Goal: Task Accomplishment & Management: Complete application form

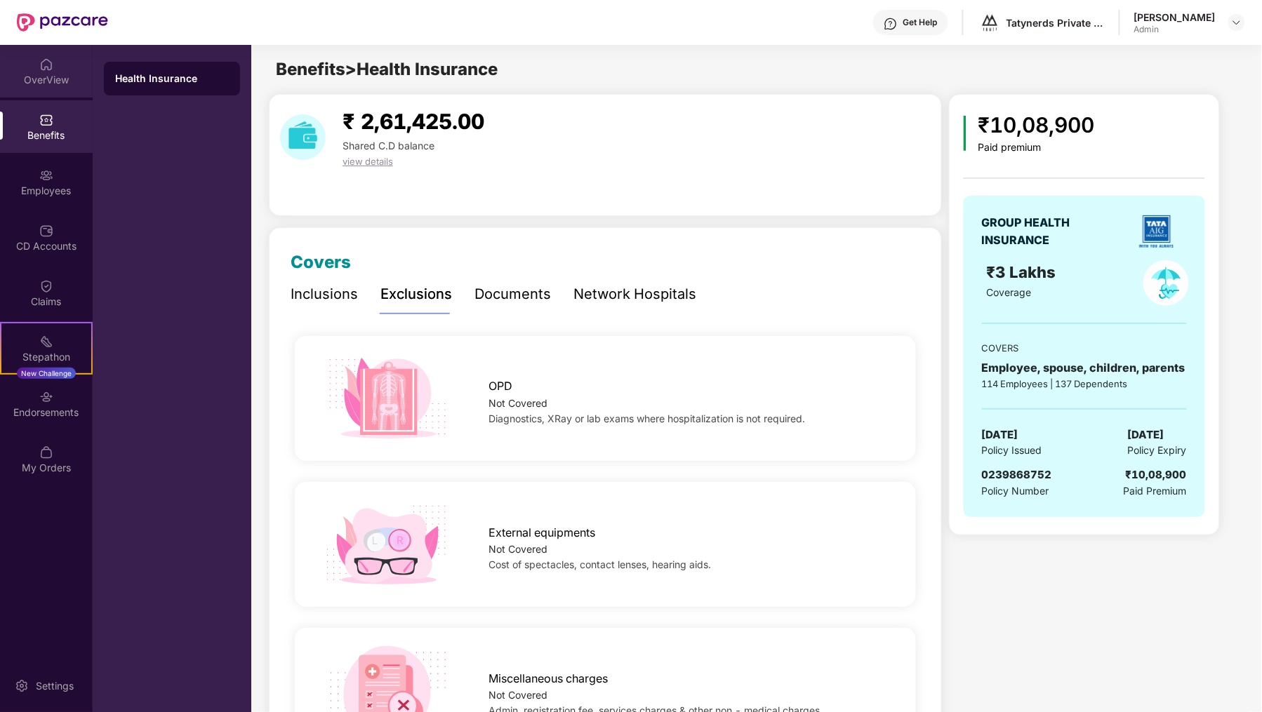
click at [48, 67] on img at bounding box center [46, 65] width 14 height 14
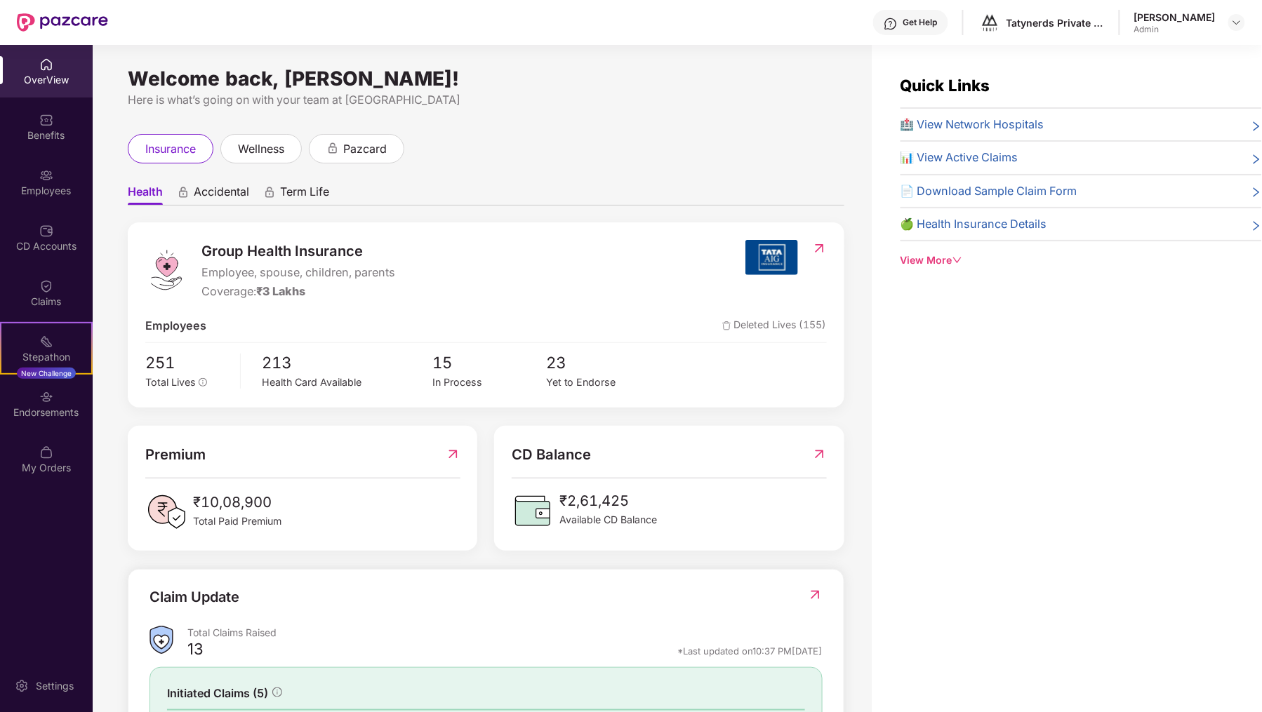
click at [50, 86] on div "OverView" at bounding box center [46, 80] width 93 height 14
click at [1237, 20] on img at bounding box center [1236, 22] width 11 height 11
click at [1182, 53] on div "Switch to User view" at bounding box center [1170, 54] width 182 height 27
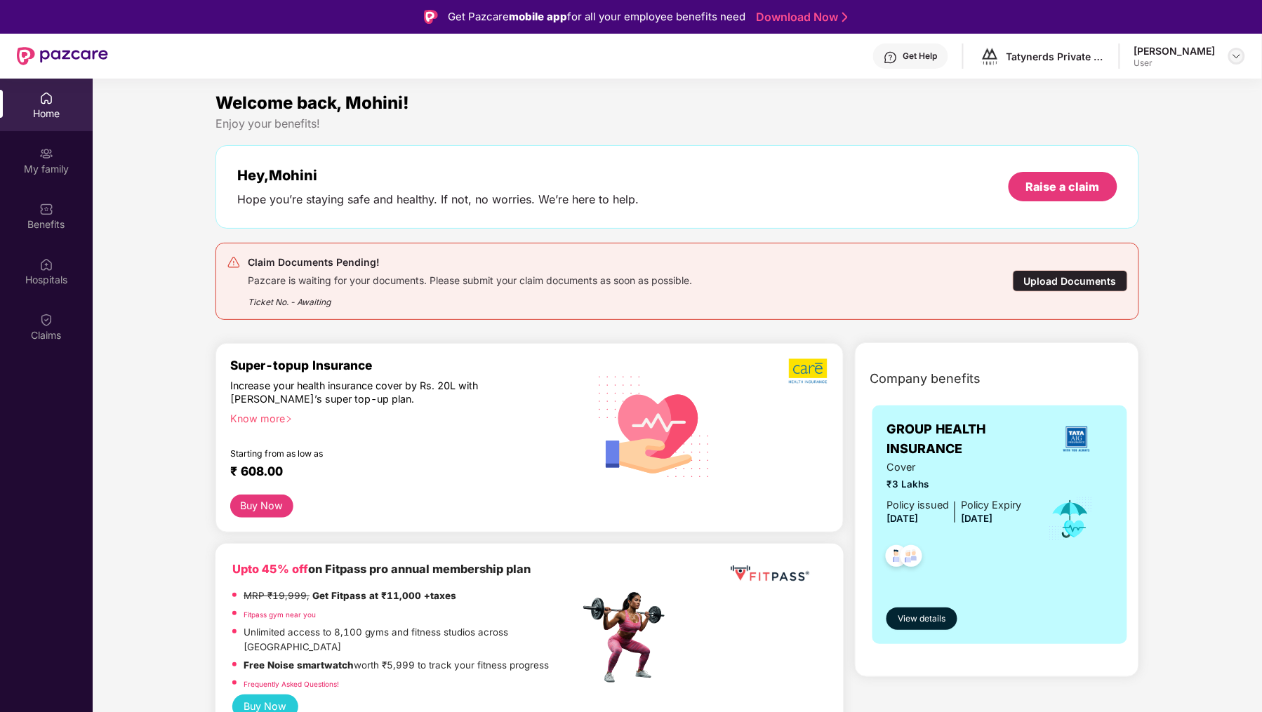
click at [1238, 55] on img at bounding box center [1236, 56] width 11 height 11
click at [793, 111] on div "Welcome back, Mohini!" at bounding box center [677, 103] width 924 height 27
click at [1032, 183] on div "Raise a claim" at bounding box center [1063, 186] width 74 height 15
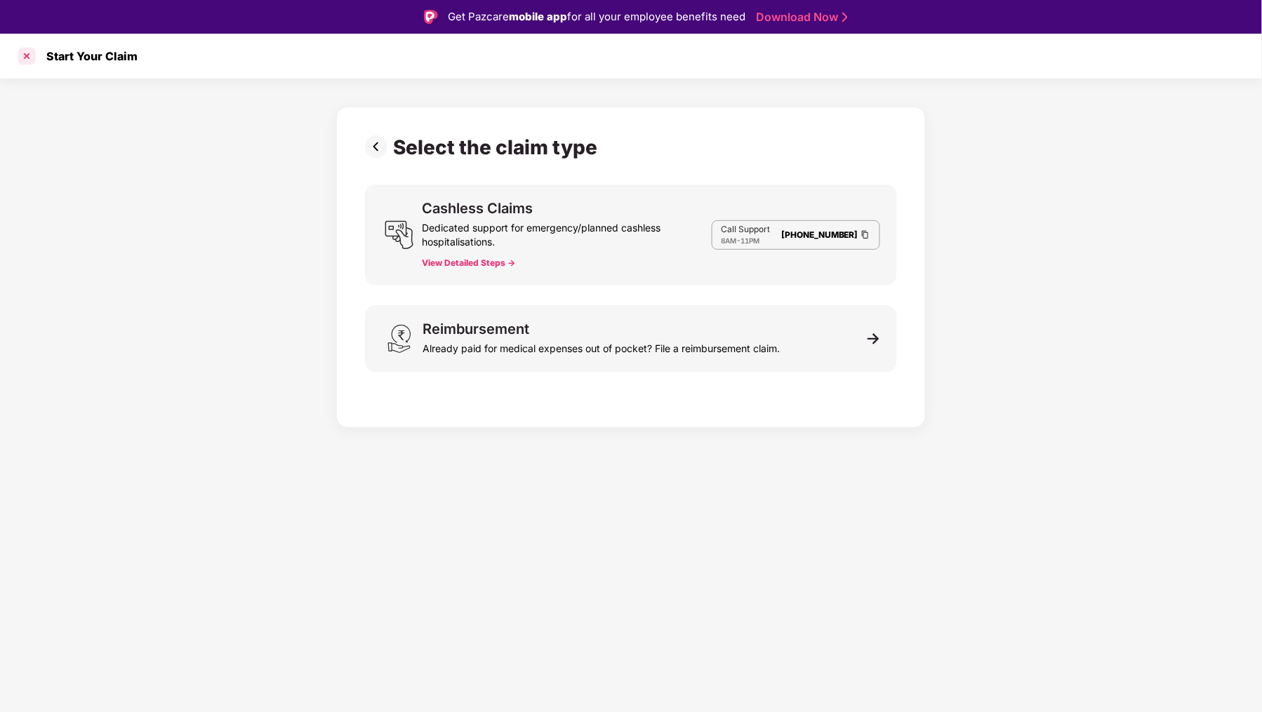
click at [23, 55] on div at bounding box center [26, 56] width 22 height 22
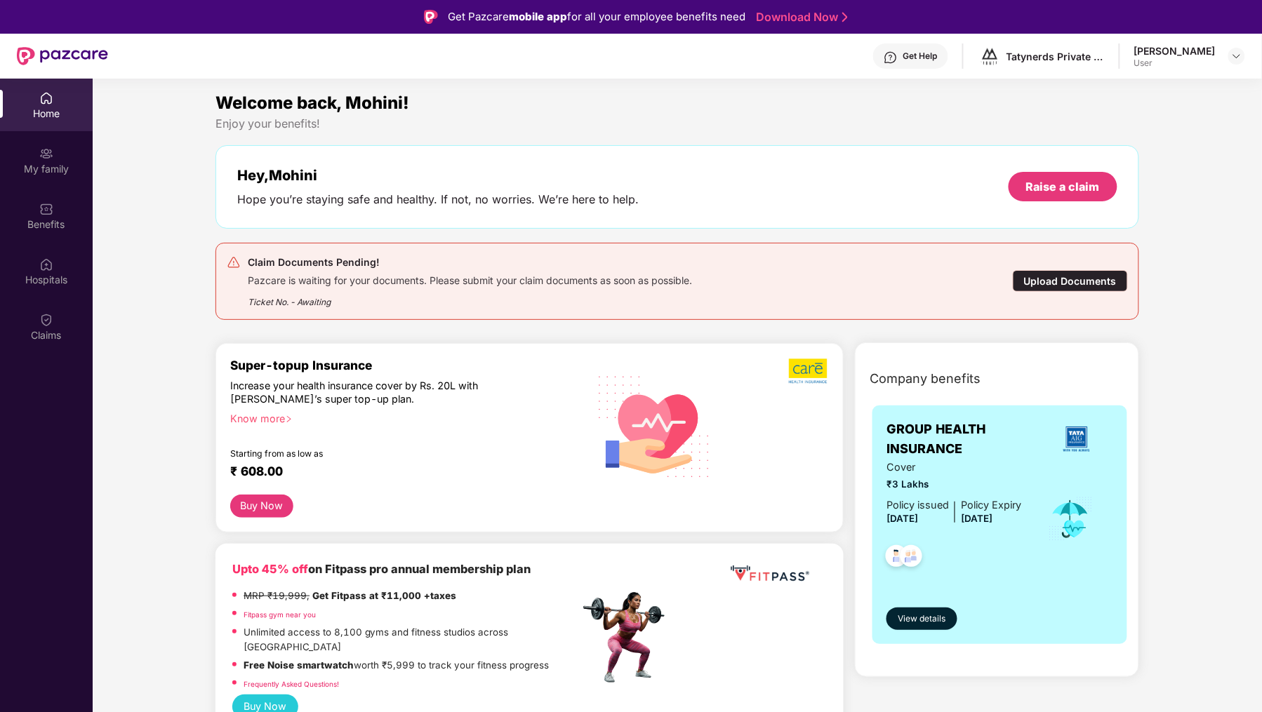
click at [1227, 56] on div "[PERSON_NAME] User" at bounding box center [1189, 56] width 111 height 25
click at [1237, 56] on img at bounding box center [1236, 56] width 11 height 11
click at [1154, 93] on div "Switch to admin view" at bounding box center [1170, 87] width 182 height 27
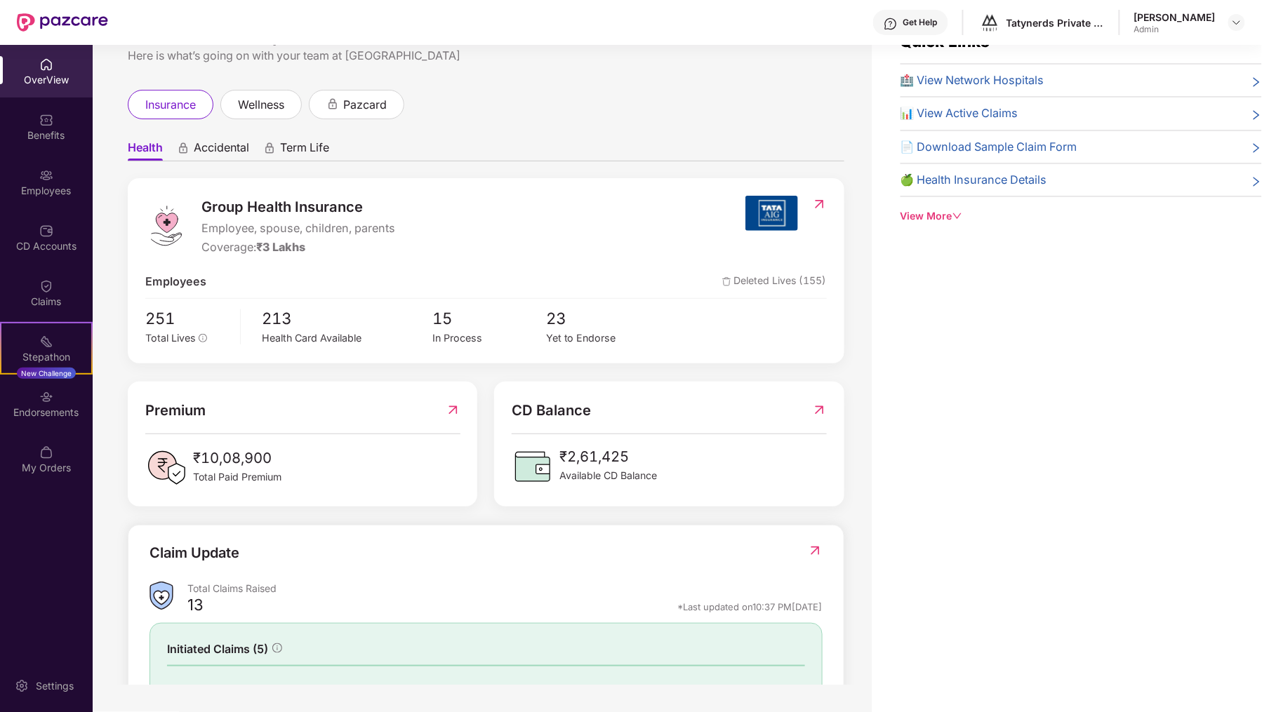
click at [38, 81] on div "OverView" at bounding box center [46, 80] width 93 height 14
click at [55, 119] on div "Benefits" at bounding box center [46, 126] width 93 height 53
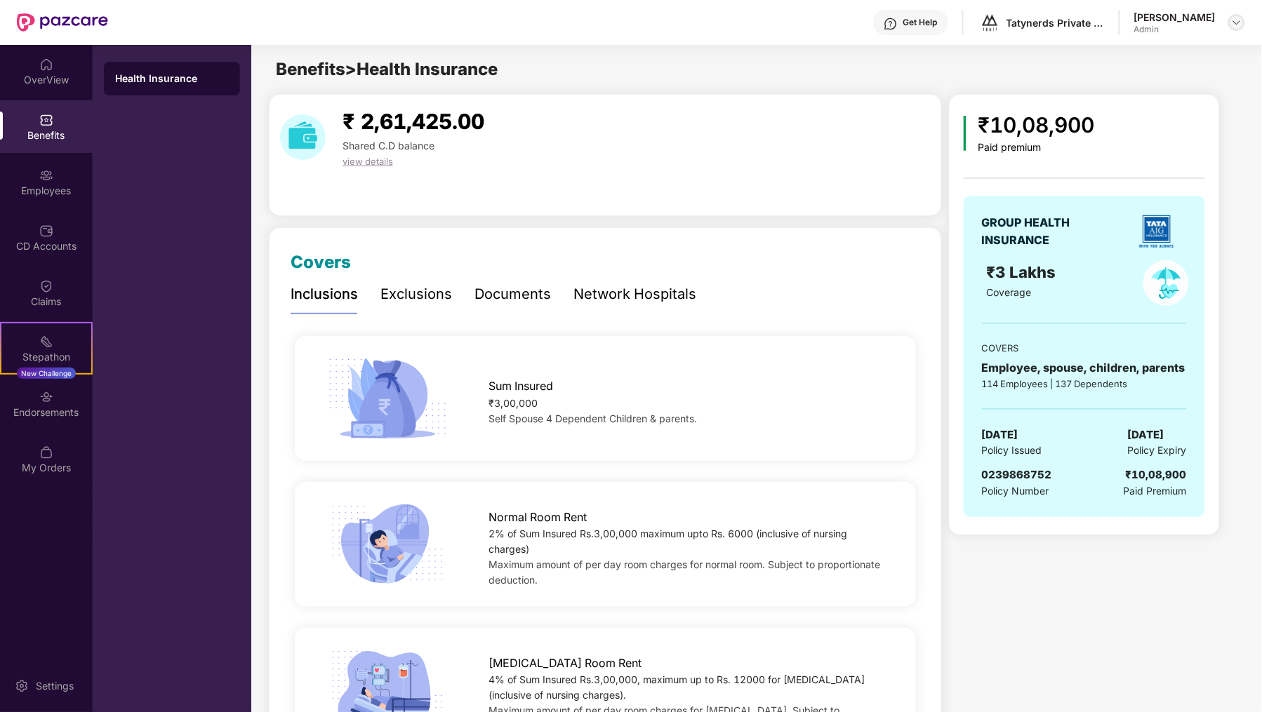
click at [1240, 26] on img at bounding box center [1236, 22] width 11 height 11
click at [1185, 54] on div "Switch to User view" at bounding box center [1170, 54] width 182 height 27
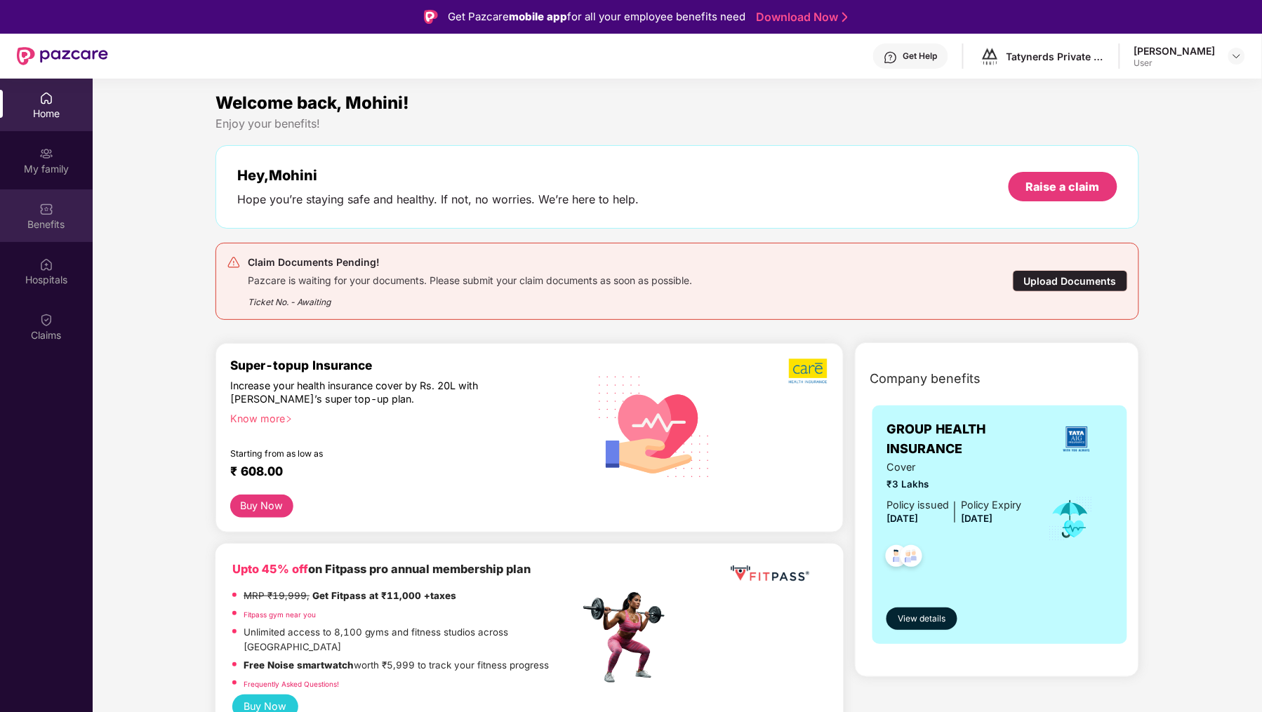
click at [46, 224] on div "Benefits" at bounding box center [46, 225] width 93 height 14
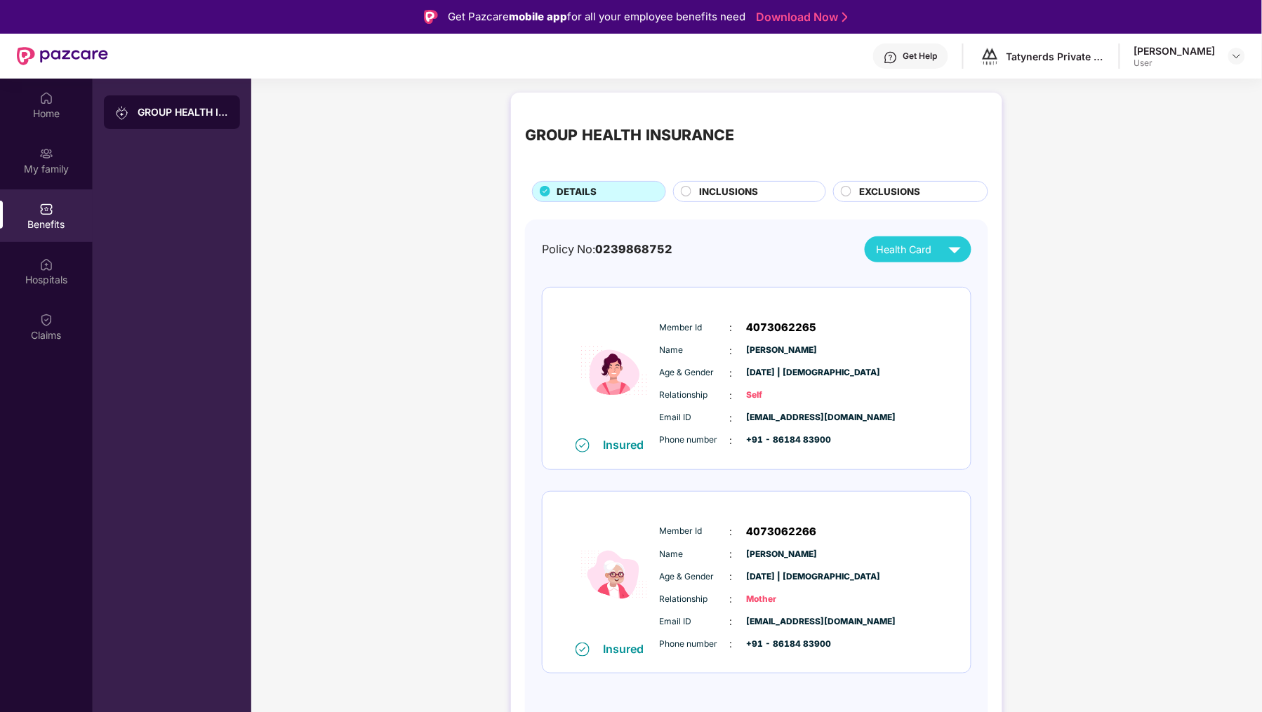
click at [767, 197] on div "INCLUSIONS" at bounding box center [755, 193] width 126 height 17
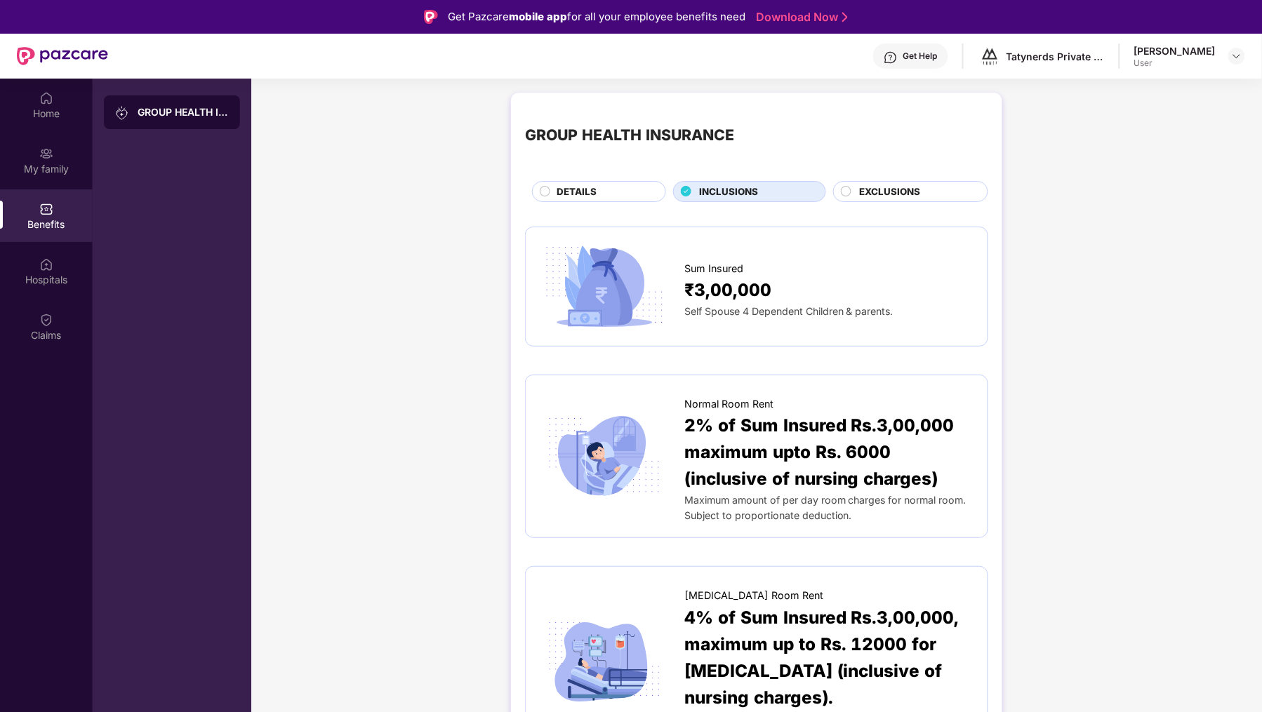
click at [886, 192] on span "EXCLUSIONS" at bounding box center [890, 192] width 61 height 15
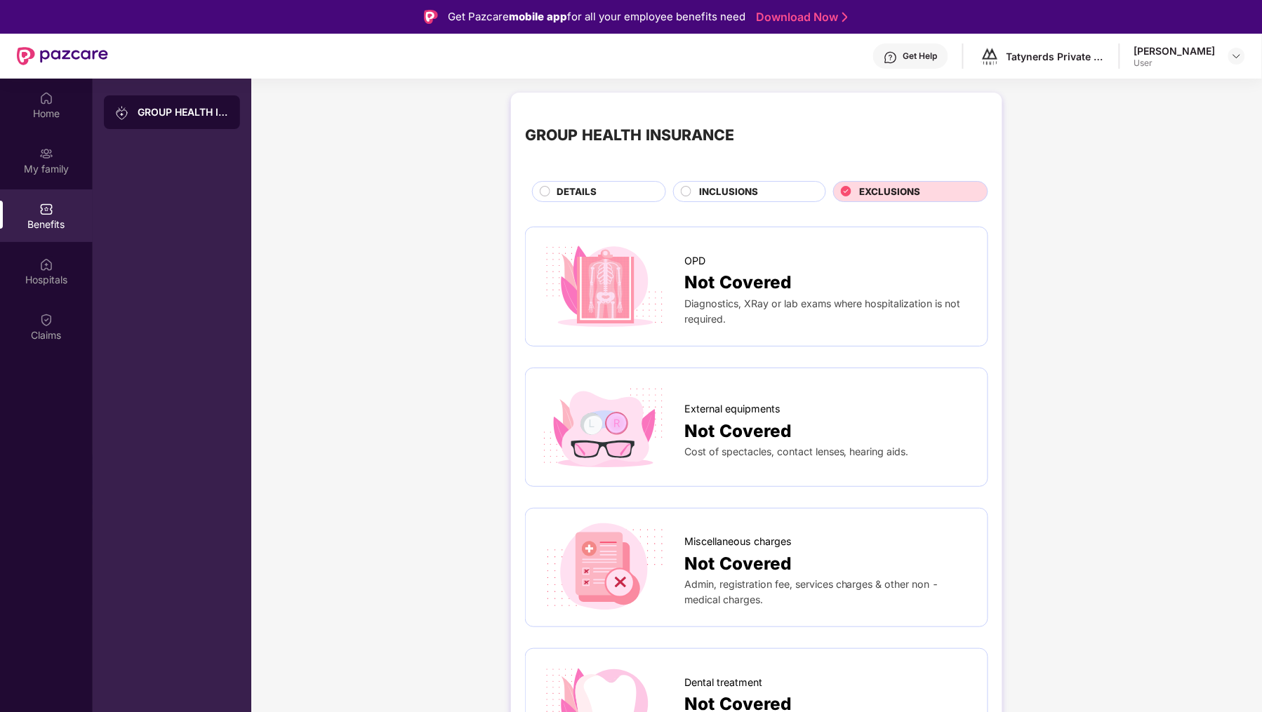
click at [745, 189] on span "INCLUSIONS" at bounding box center [728, 192] width 59 height 15
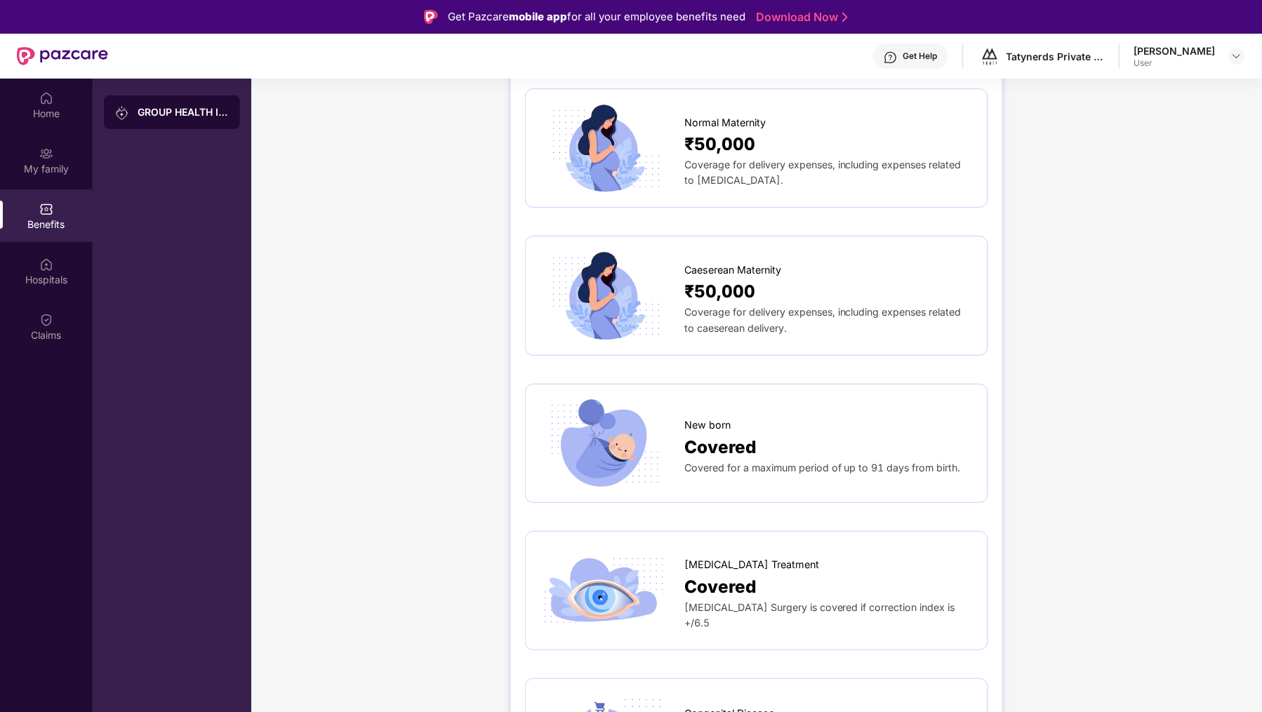
scroll to position [1606, 0]
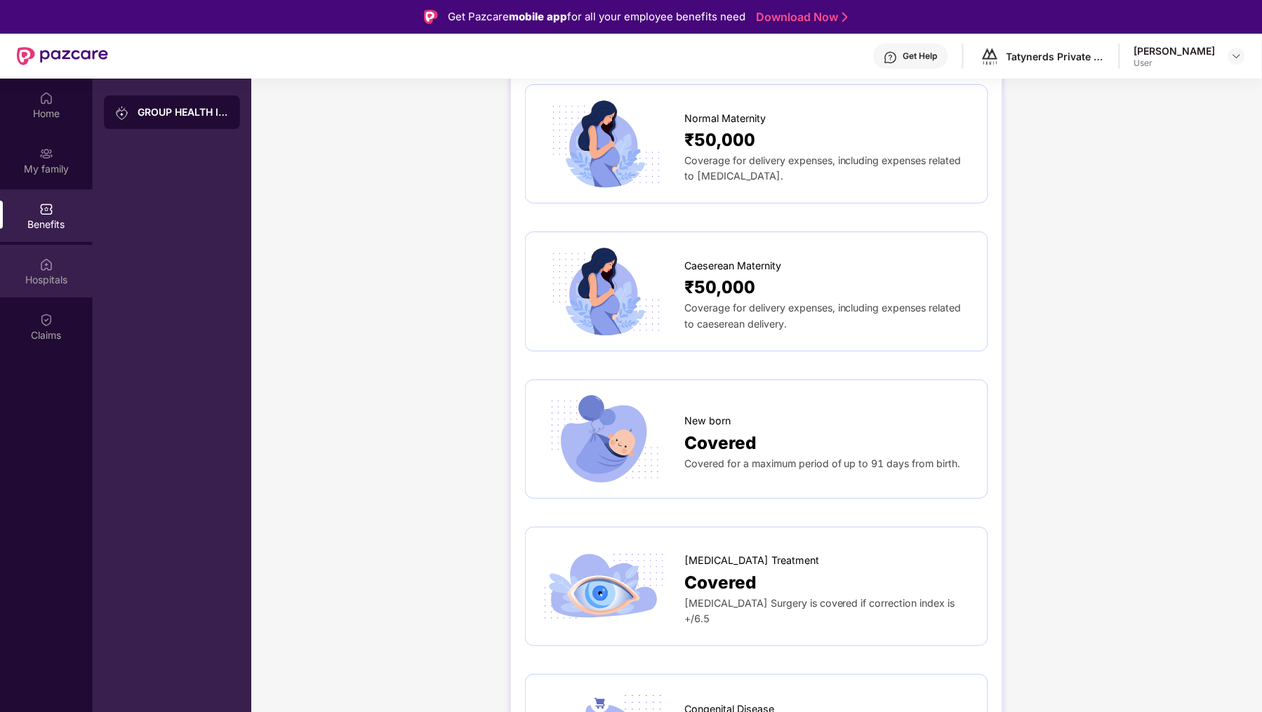
click at [51, 267] on img at bounding box center [46, 265] width 14 height 14
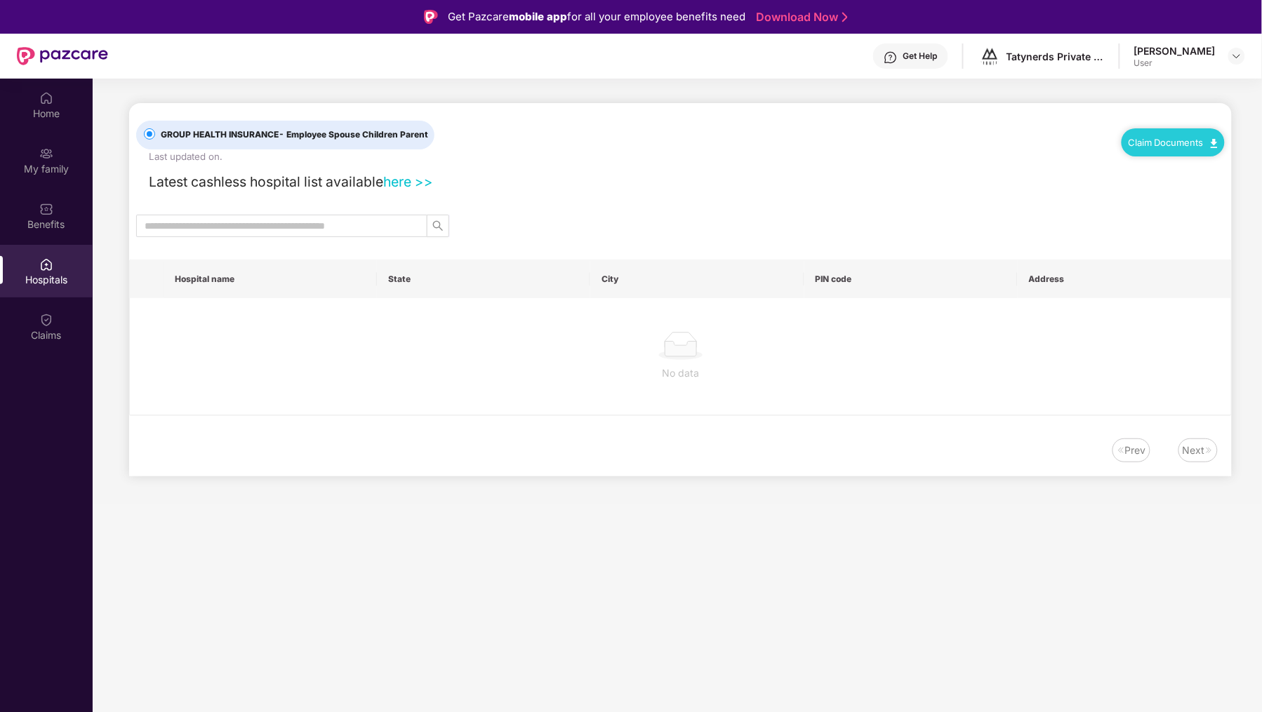
scroll to position [0, 0]
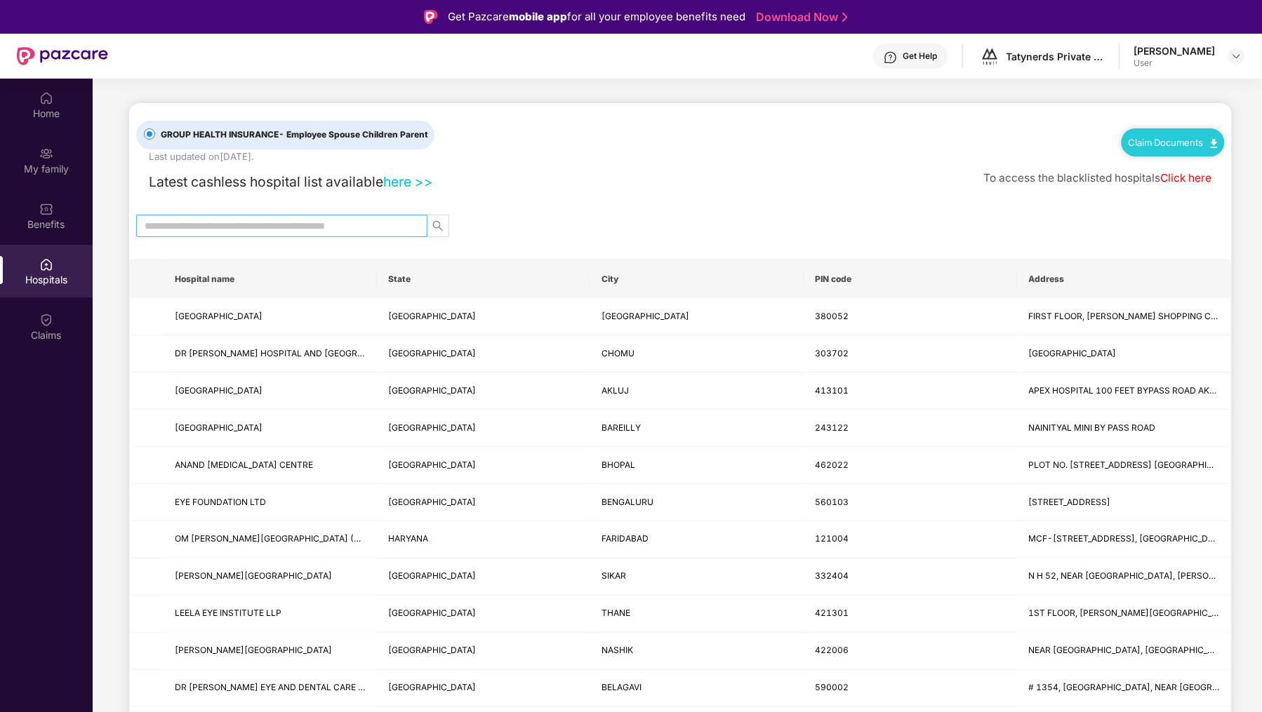
click at [302, 227] on input "text" at bounding box center [276, 225] width 263 height 15
type input "**********"
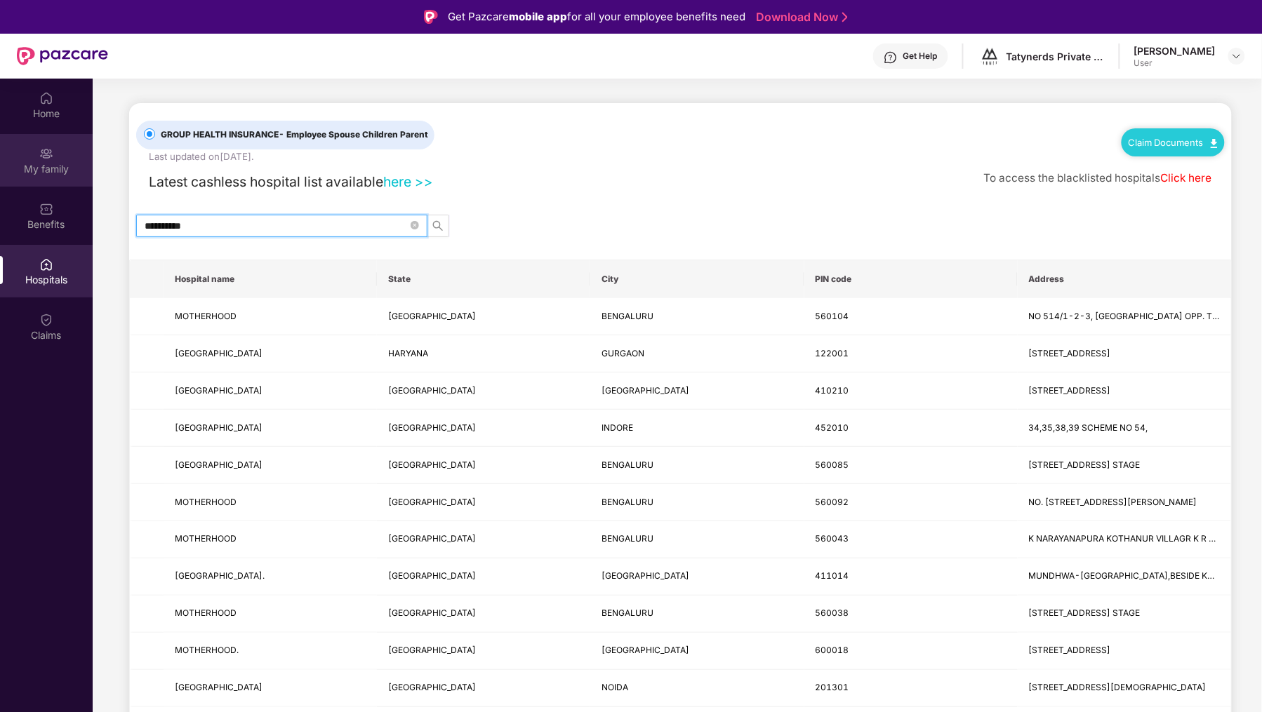
click at [60, 170] on div "My family" at bounding box center [46, 169] width 93 height 14
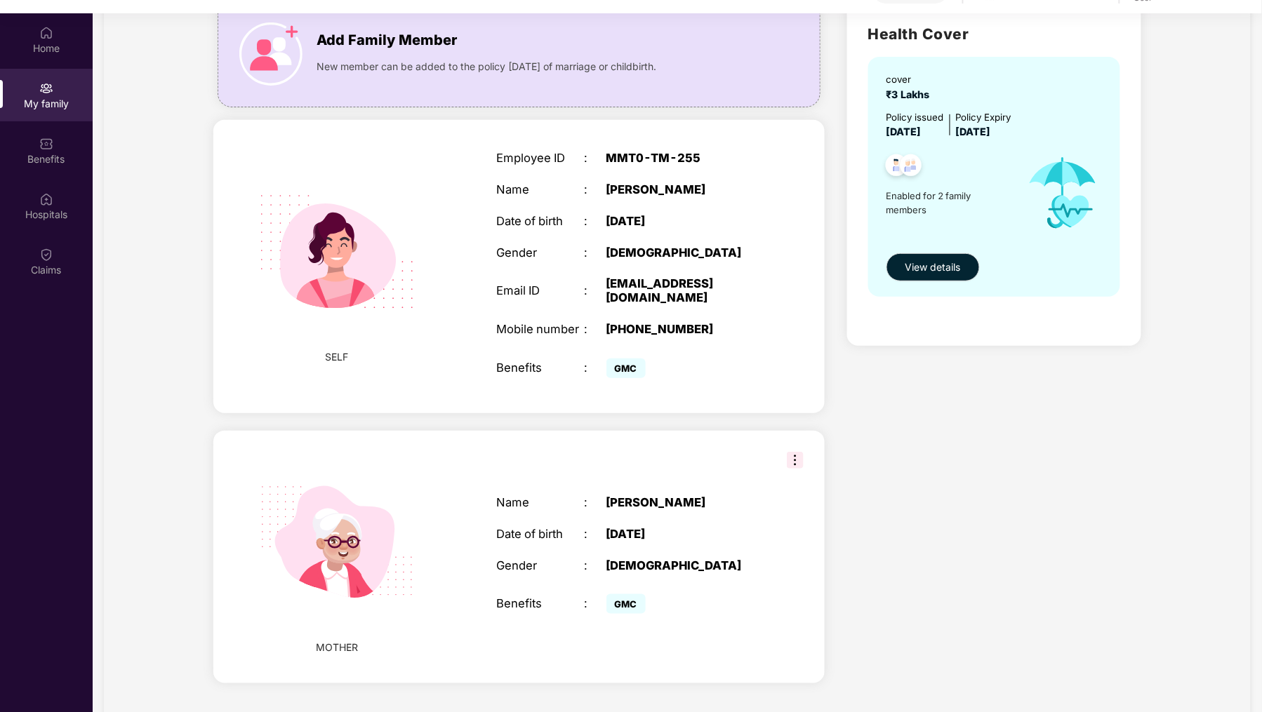
scroll to position [79, 0]
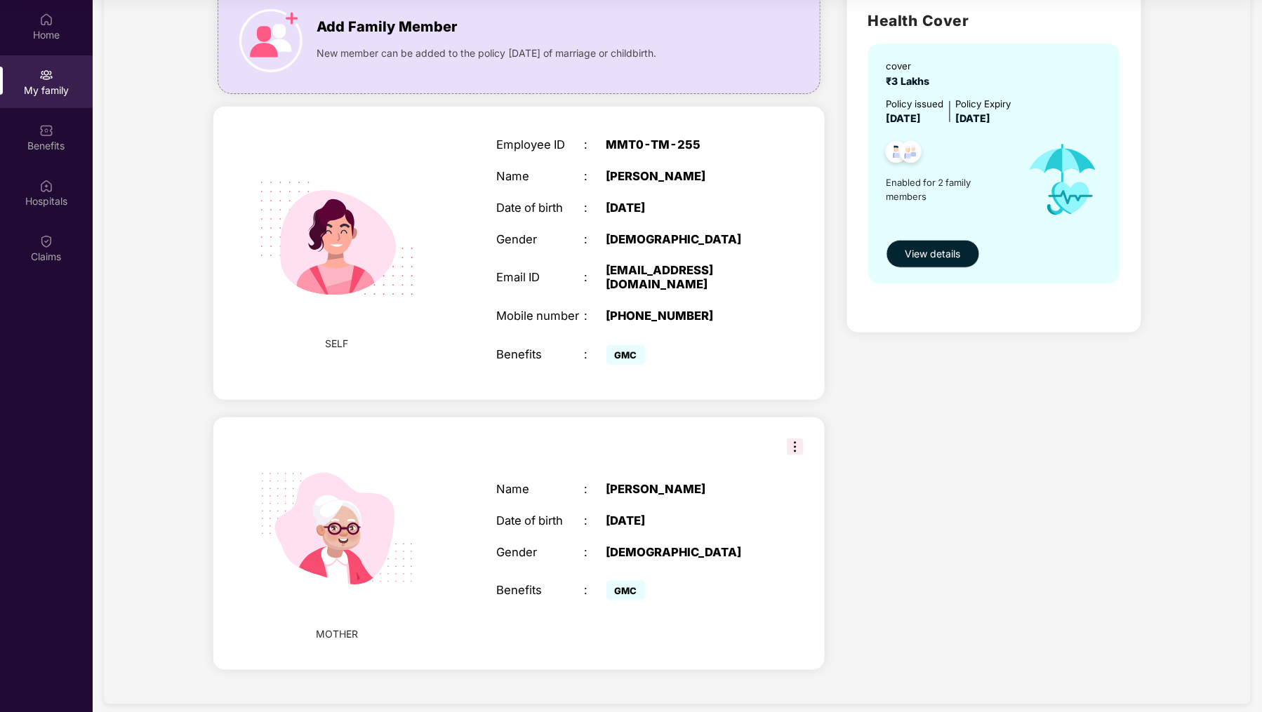
click at [796, 439] on img at bounding box center [795, 447] width 17 height 17
click at [936, 412] on div "Health Cover cover ₹3 Lakhs Policy issued [DATE] Policy Expiry [DATE] Enabled f…" at bounding box center [994, 332] width 317 height 711
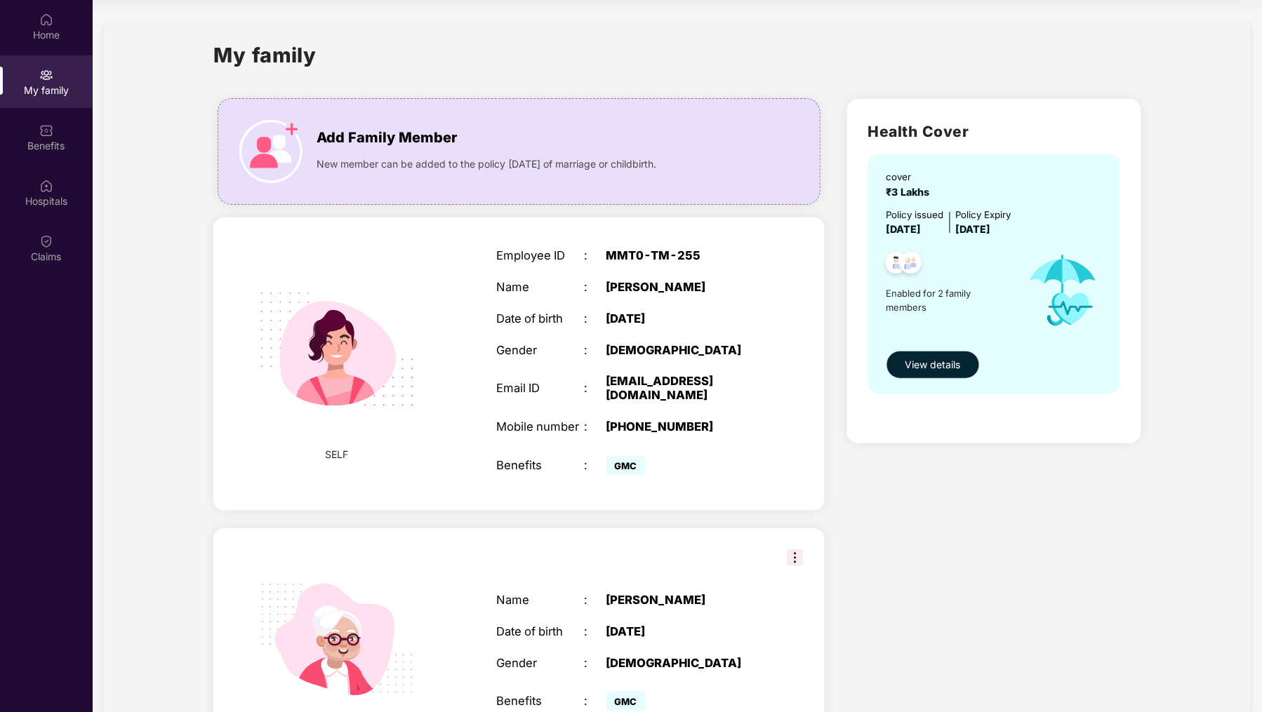
click at [450, 323] on div "SELF Employee ID : MMT0-TM-255 Name : [PERSON_NAME] Date of birth : [DEMOGRAPHI…" at bounding box center [518, 364] width 611 height 293
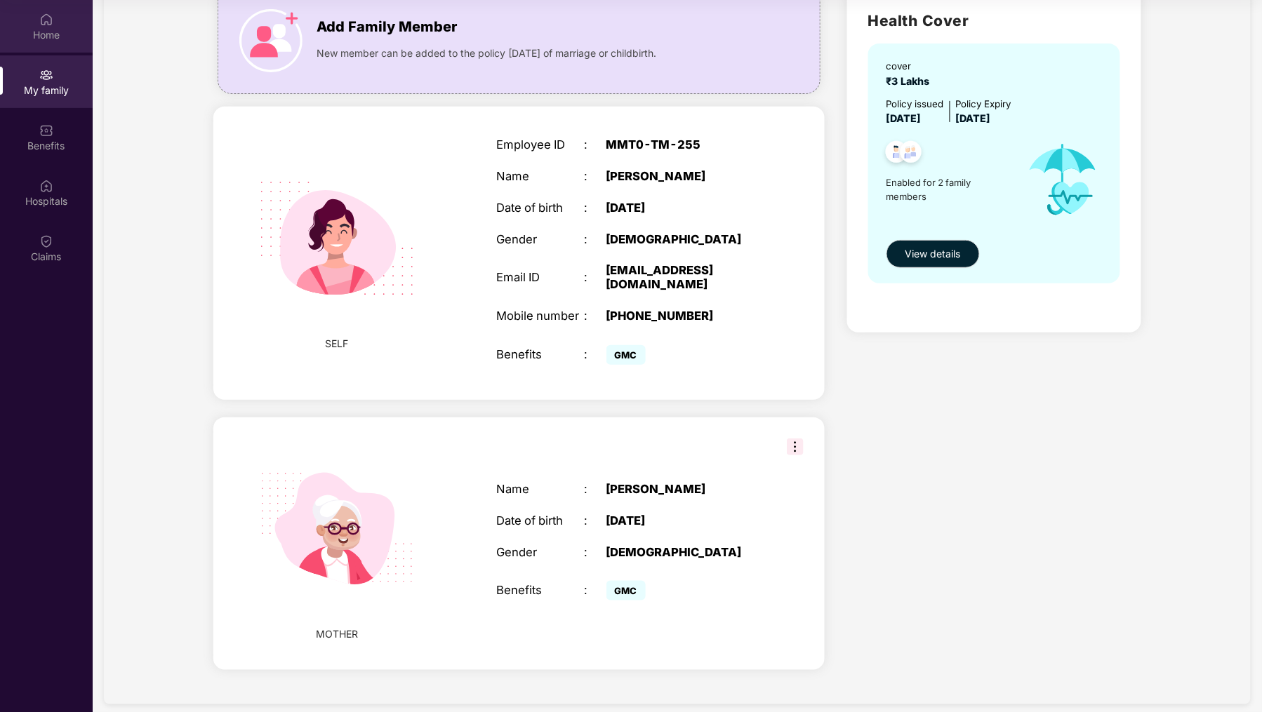
click at [53, 35] on div "Home" at bounding box center [46, 35] width 93 height 14
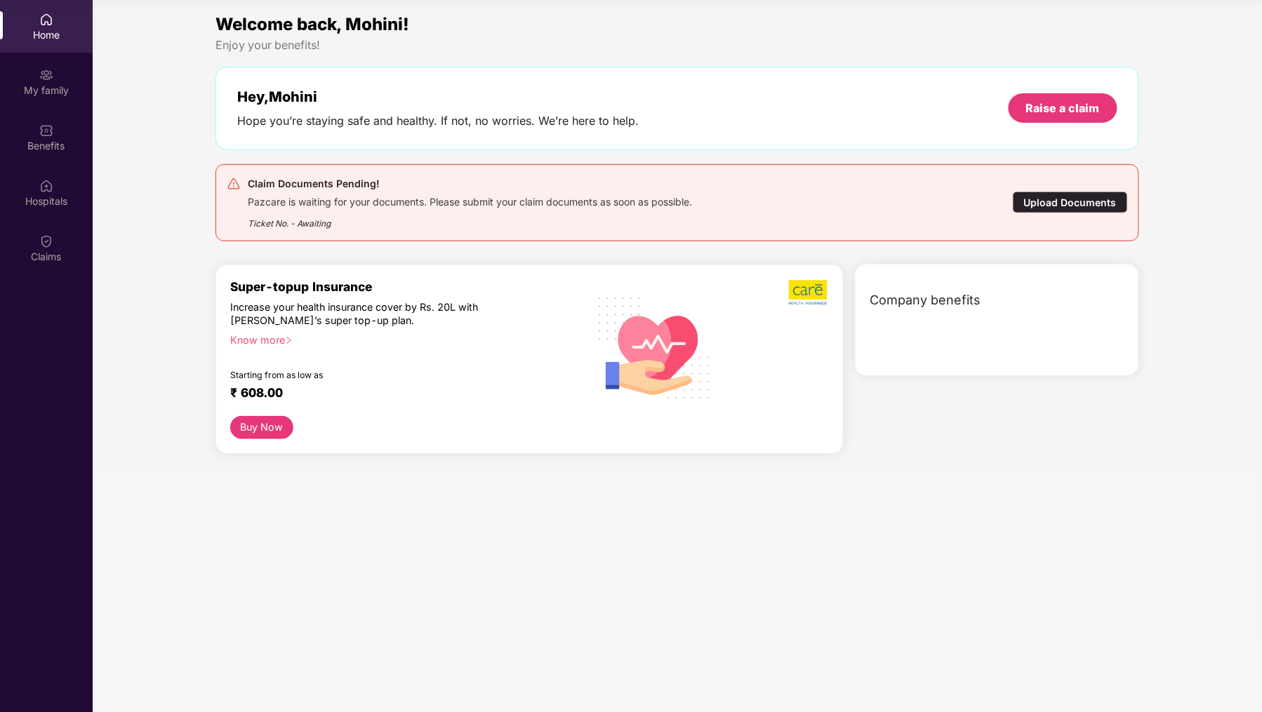
scroll to position [0, 0]
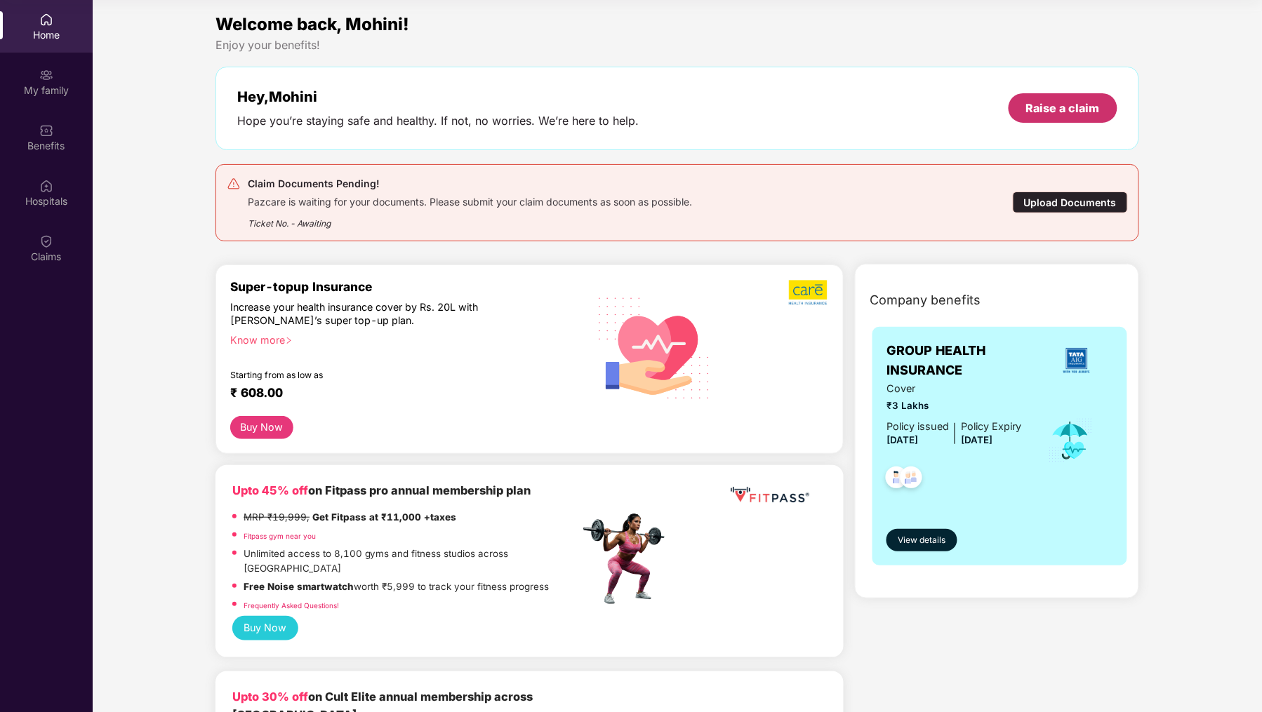
click at [1049, 108] on div "Raise a claim" at bounding box center [1063, 107] width 74 height 15
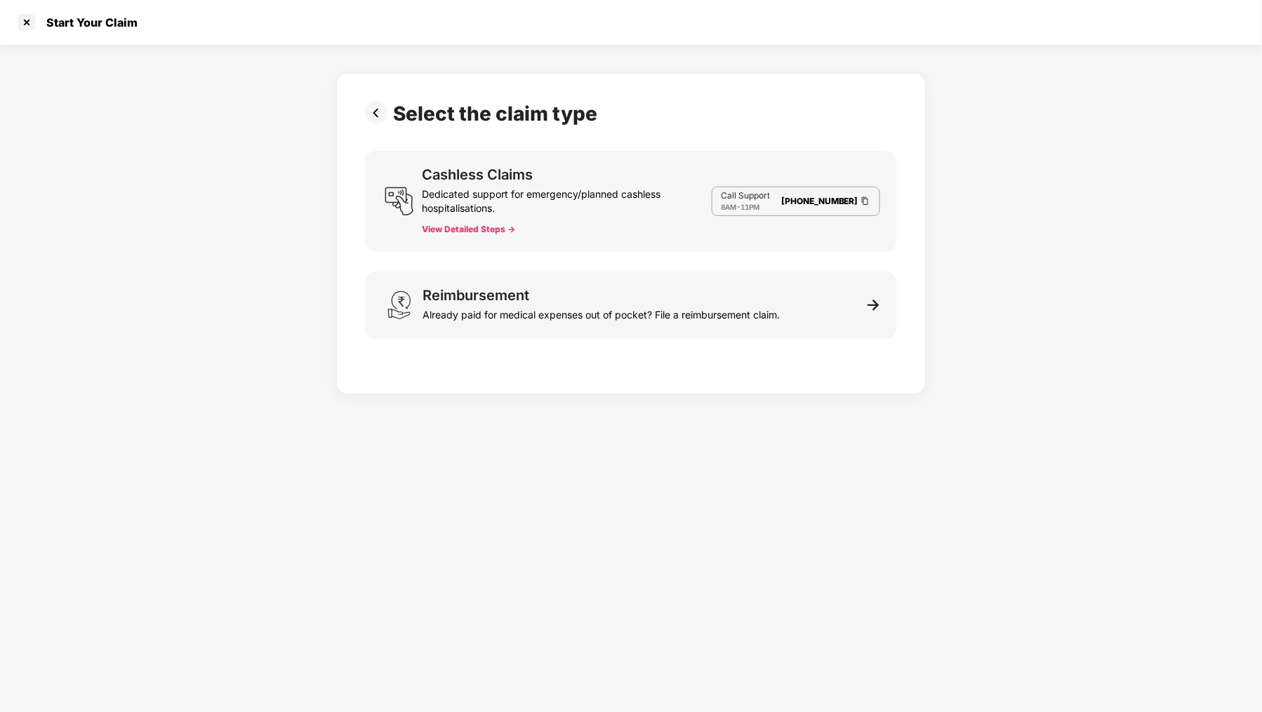
scroll to position [33, 0]
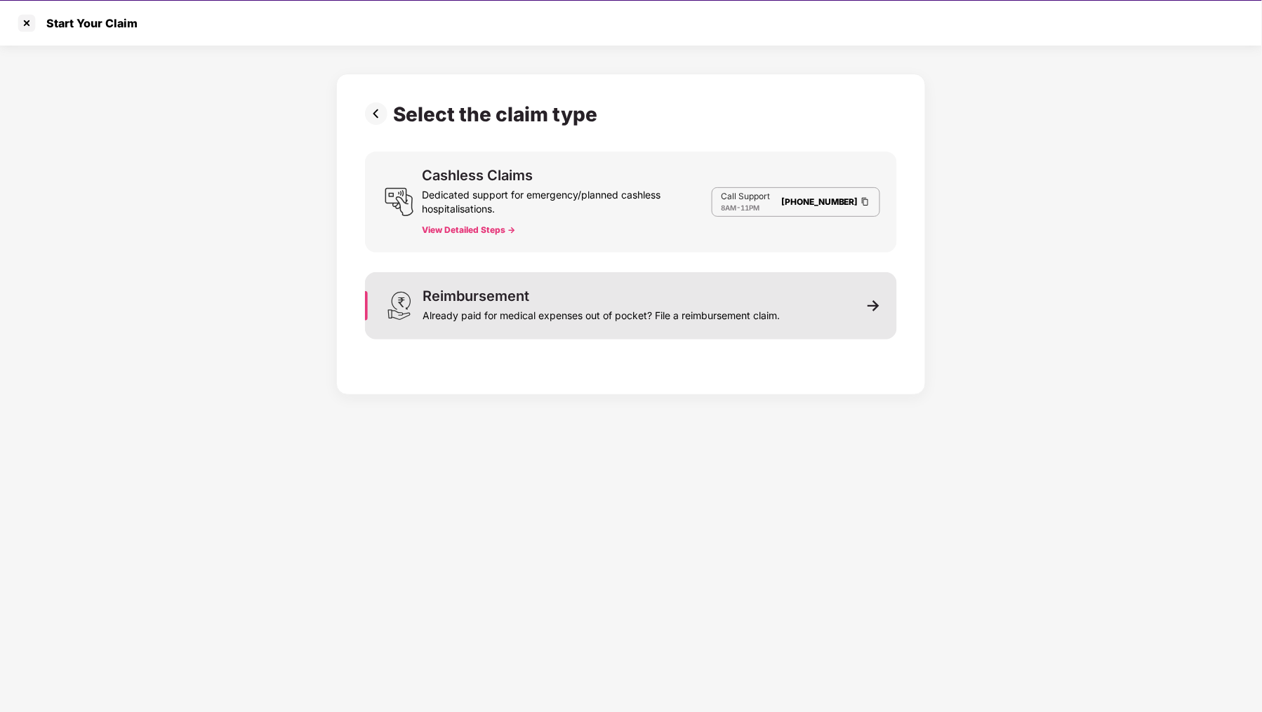
click at [610, 312] on div "Already paid for medical expenses out of pocket? File a reimbursement claim." at bounding box center [600, 313] width 357 height 20
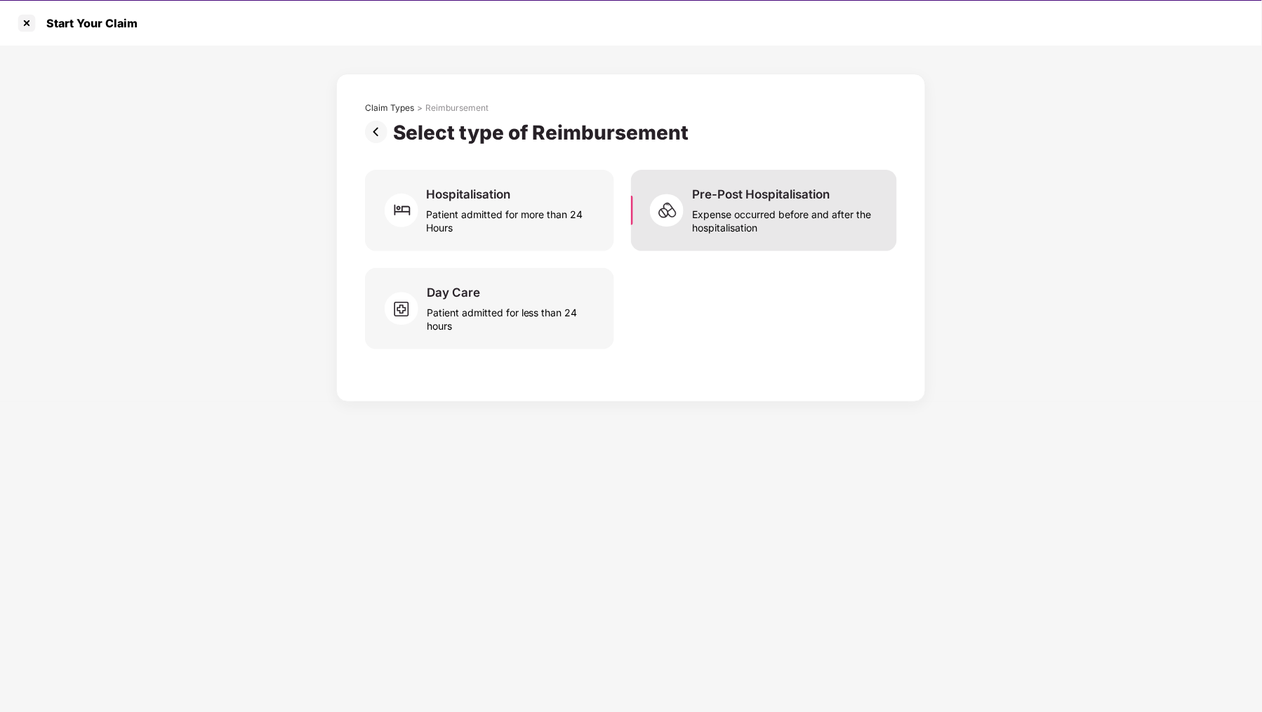
click at [805, 213] on div "Expense occurred before and after the hospitalisation" at bounding box center [786, 218] width 188 height 32
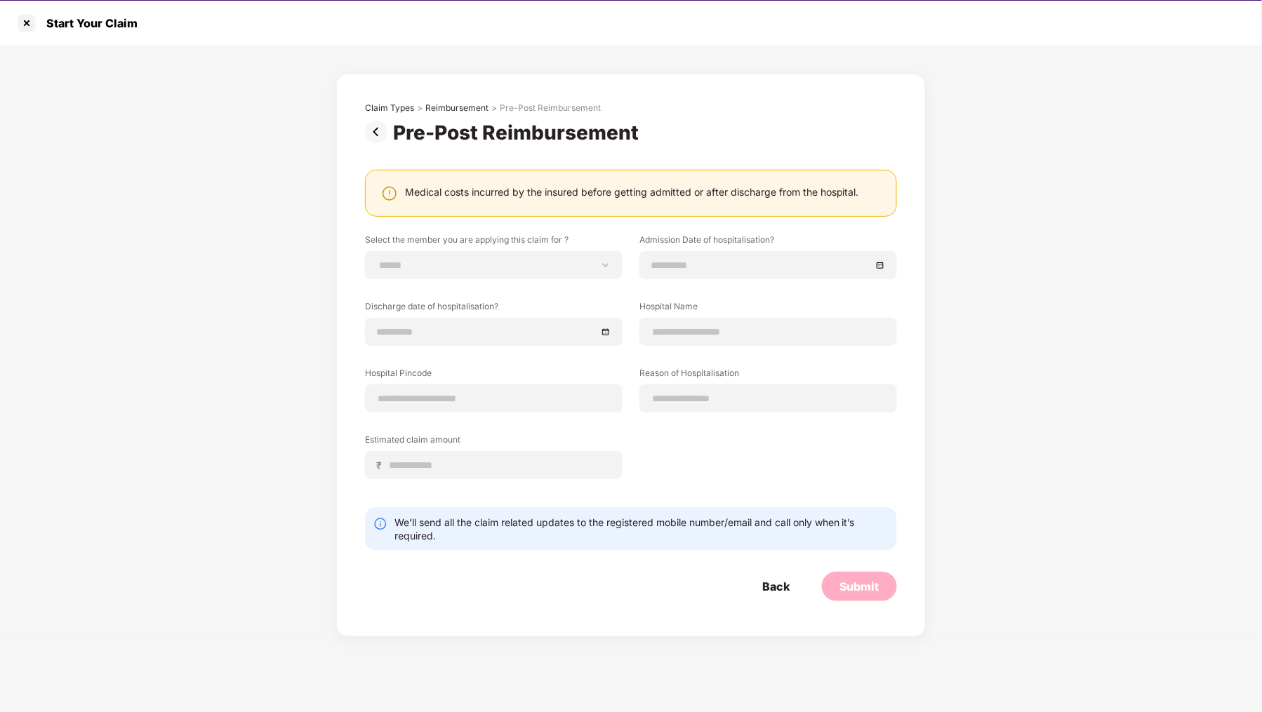
click at [372, 133] on img at bounding box center [379, 132] width 28 height 22
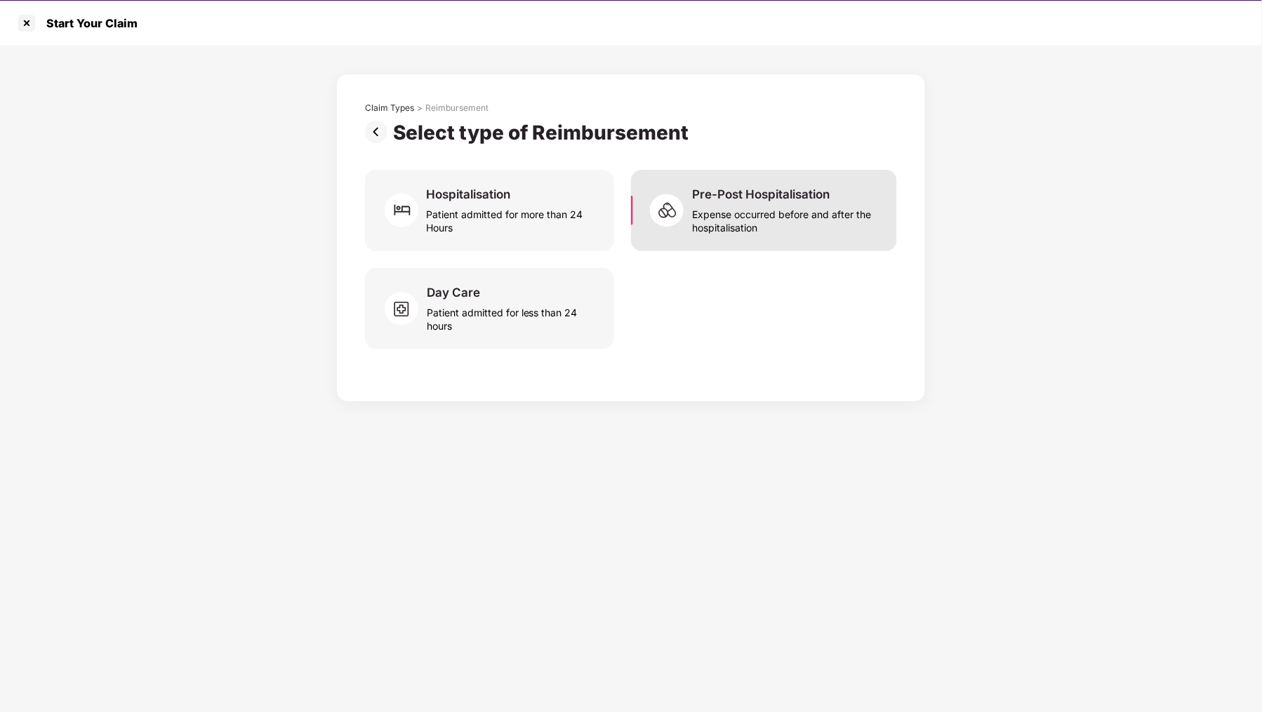
click at [750, 207] on div "Expense occurred before and after the hospitalisation" at bounding box center [786, 218] width 188 height 32
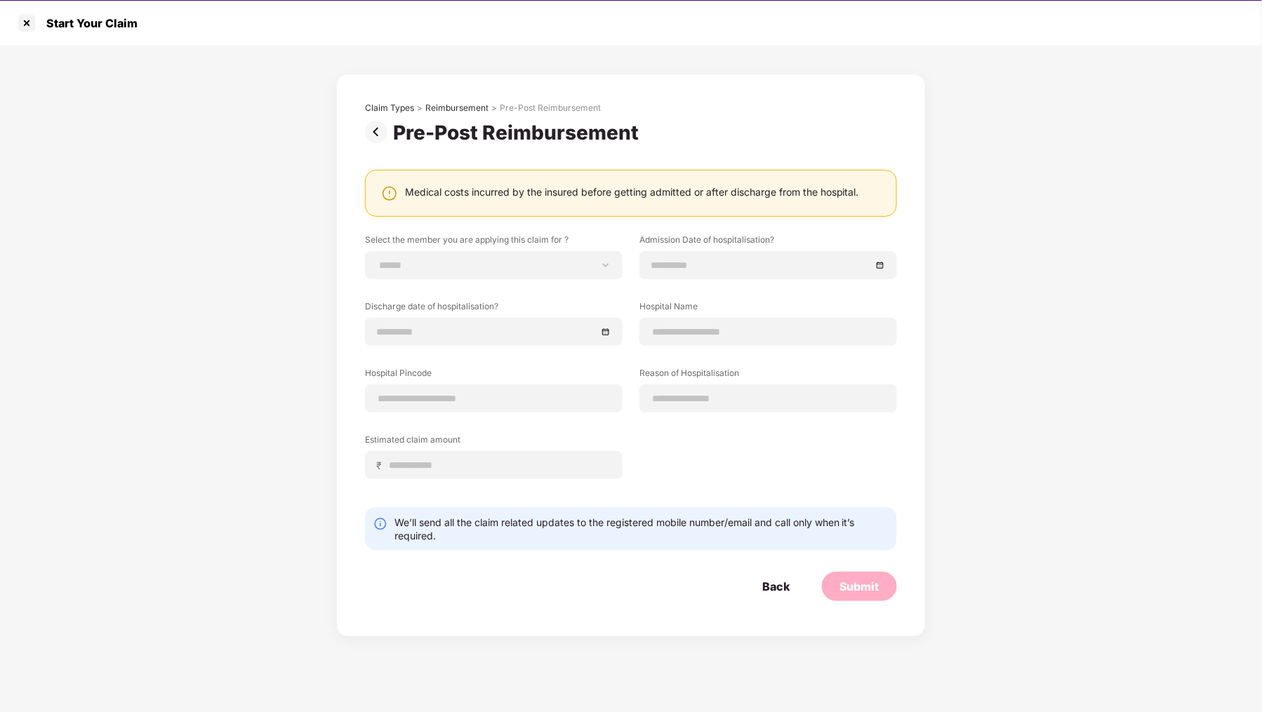
click at [380, 136] on img at bounding box center [379, 132] width 28 height 22
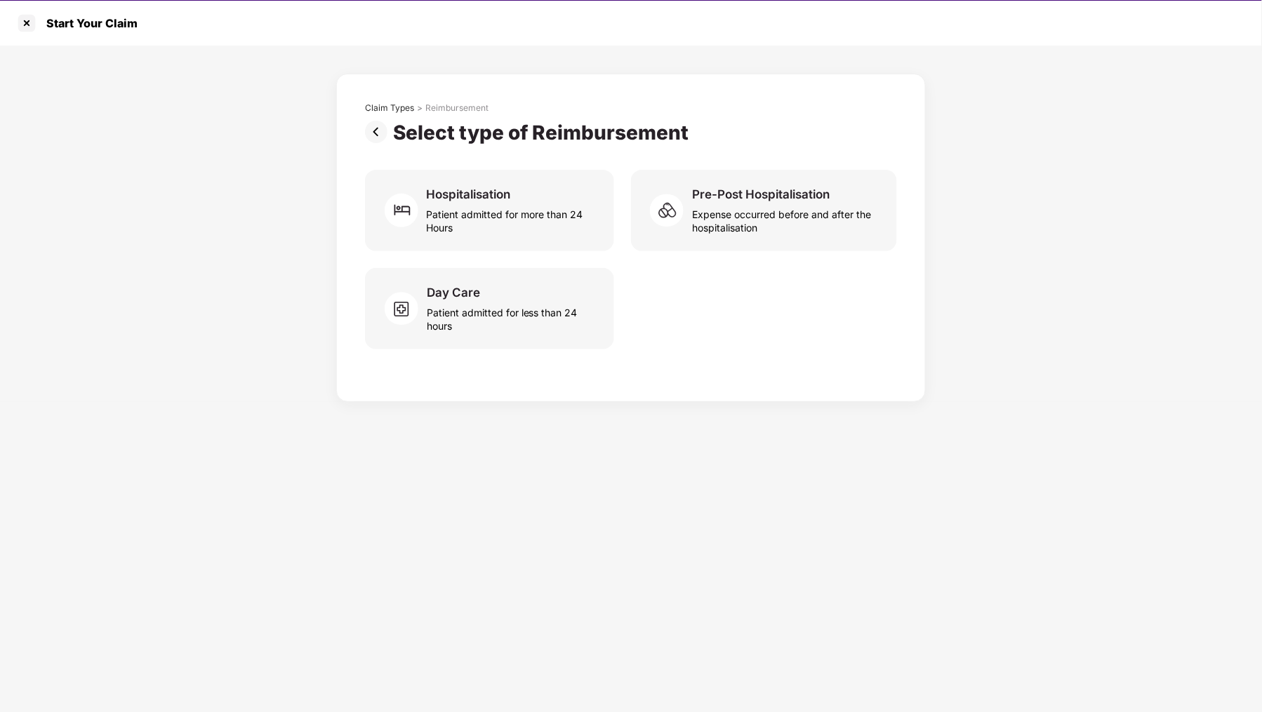
click at [379, 135] on img at bounding box center [379, 132] width 28 height 22
